Goal: Check status: Check status

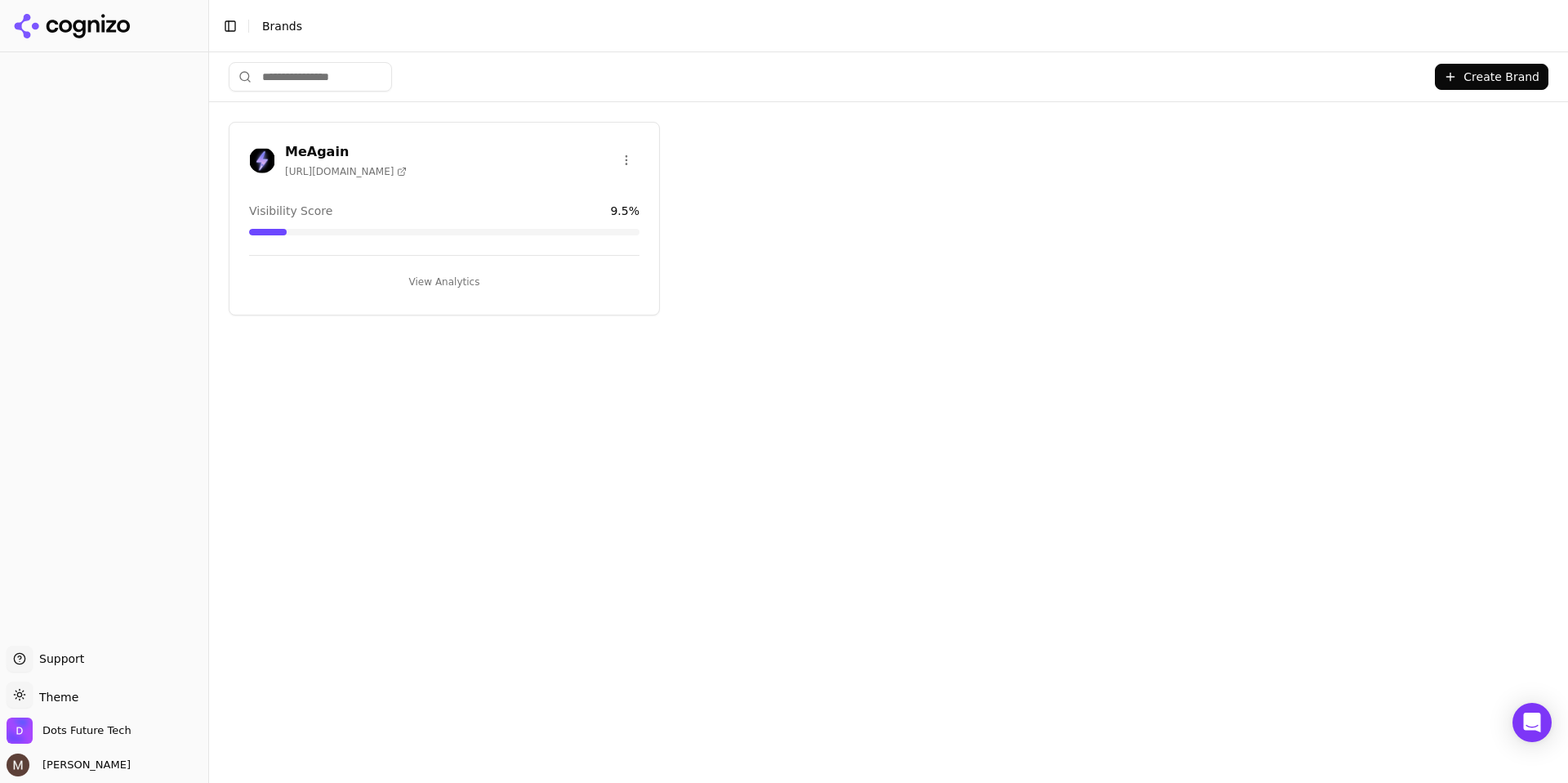
click at [326, 145] on h3 "MeAgain" at bounding box center [346, 151] width 122 height 19
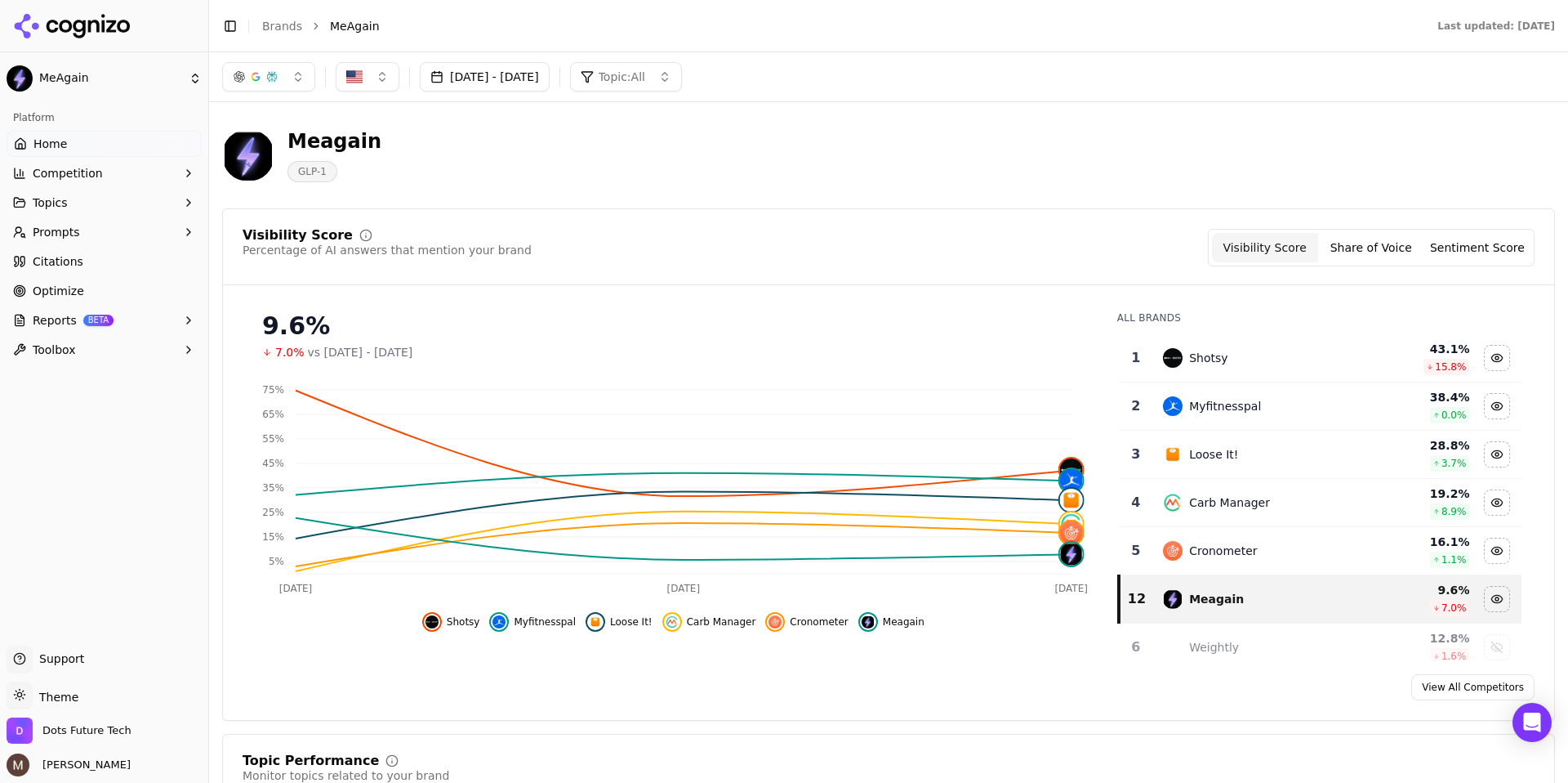
click at [501, 72] on button "[DATE] - [DATE]" at bounding box center [484, 76] width 130 height 29
click at [529, 223] on button "1" at bounding box center [522, 226] width 26 height 26
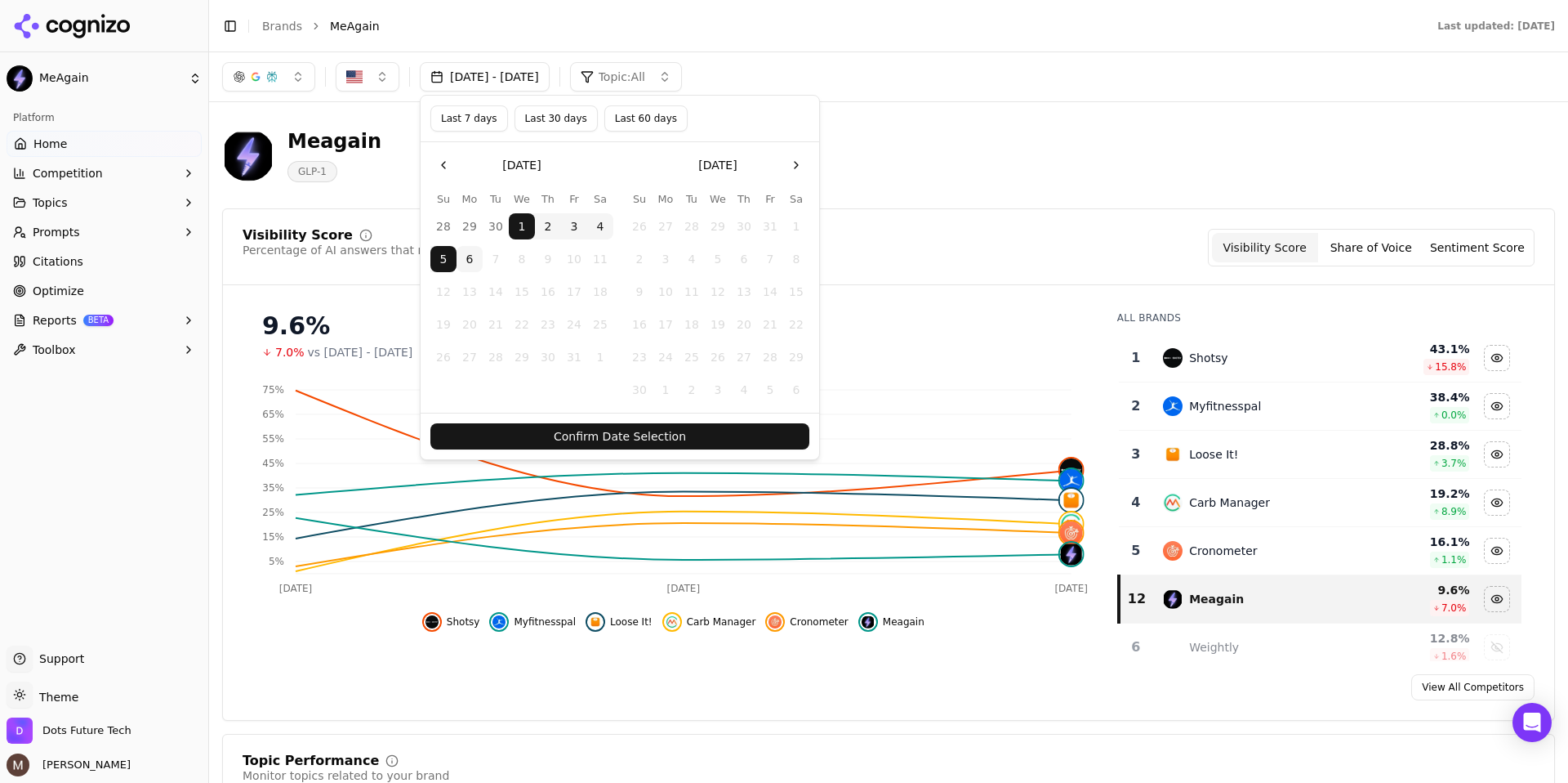
click at [599, 437] on button "Confirm Date Selection" at bounding box center [620, 436] width 379 height 26
